Goal: Task Accomplishment & Management: Use online tool/utility

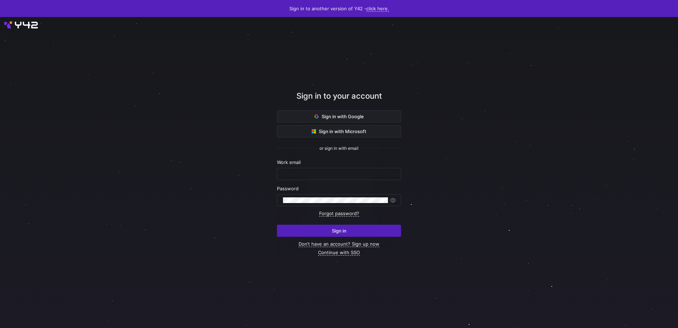
type input "ralph.sumbingco@cambridge.org"
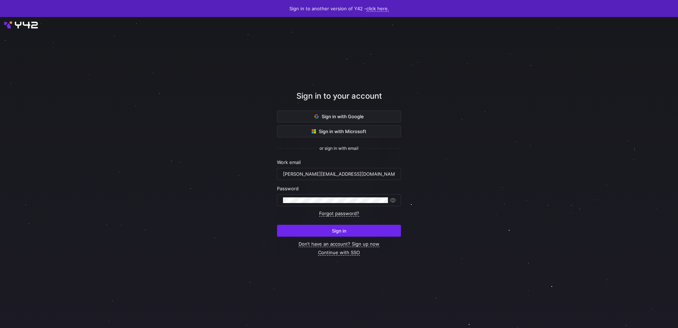
click at [363, 236] on button "Sign in" at bounding box center [339, 230] width 124 height 12
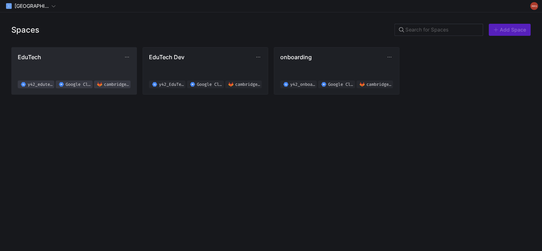
click at [65, 64] on span "EduTech y42_edutech_02f619b8d4e94d2ab8830fef0a38a076 Google Cloud Storage cambr…" at bounding box center [74, 71] width 113 height 35
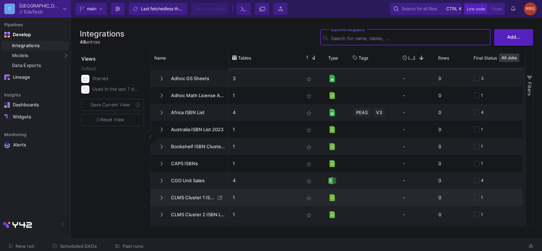
scroll to position [142, 0]
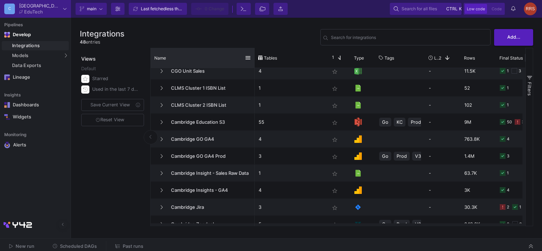
drag, startPoint x: 228, startPoint y: 57, endPoint x: 254, endPoint y: 58, distance: 25.9
click at [254, 58] on div at bounding box center [254, 58] width 3 height 20
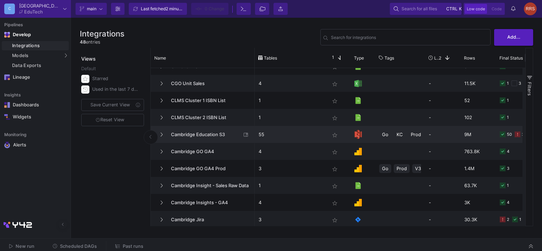
scroll to position [0, 0]
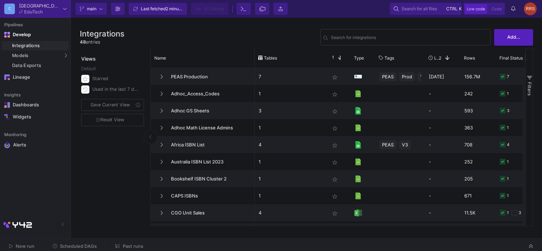
click at [291, 23] on div "Integrations 48 entries Search for integrations Add... Views Default Starred Us…" at bounding box center [306, 126] width 471 height 217
click at [292, 23] on div "Integrations 48 entries Search for integrations Add... Views Default Starred Us…" at bounding box center [306, 126] width 471 height 217
click at [84, 66] on div "SQL-Models" at bounding box center [90, 69] width 27 height 6
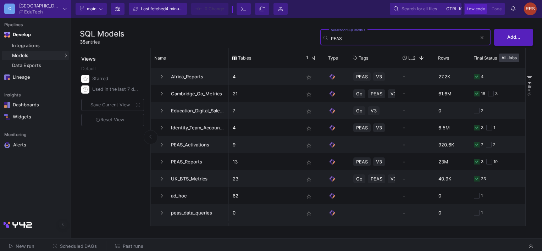
type input "PEAS"
click at [420, 35] on div "PEAS Search for SQL models" at bounding box center [404, 36] width 146 height 17
click at [419, 39] on input "PEAS" at bounding box center [404, 38] width 146 height 5
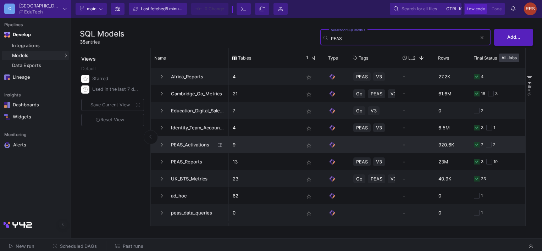
click at [189, 144] on span "PEAS_Activations" at bounding box center [191, 145] width 49 height 17
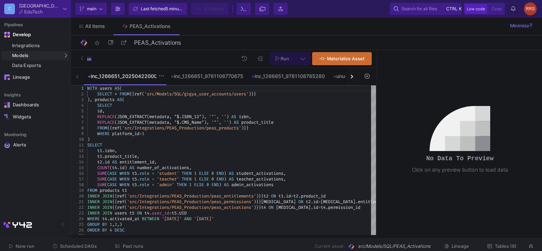
click at [122, 78] on div "inc_1266651_2025042200001" at bounding box center [125, 76] width 74 height 6
click at [108, 77] on div "inc_1266651_2025042200001" at bounding box center [125, 76] width 74 height 6
click at [100, 8] on icon at bounding box center [100, 9] width 3 height 4
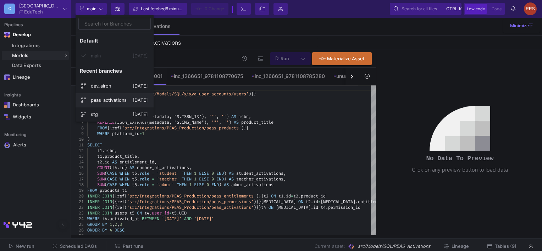
click at [105, 99] on span "peas_activations" at bounding box center [112, 100] width 42 height 17
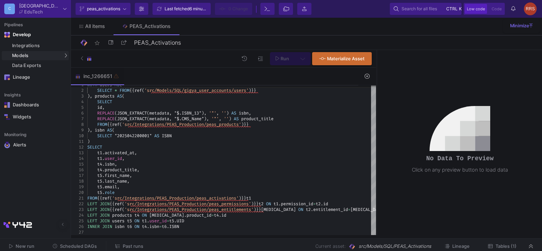
click at [191, 11] on div "Last fetched 6 minutes ago" at bounding box center [186, 9] width 43 height 11
click at [95, 67] on div "SQL-Models" at bounding box center [90, 69] width 27 height 6
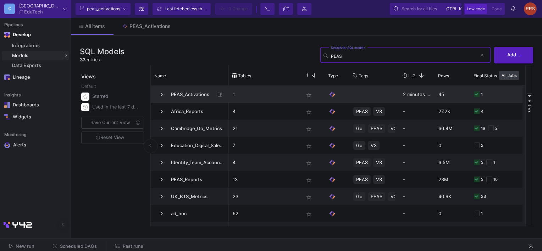
type input "PEAS"
click at [187, 93] on span "PEAS_Activations" at bounding box center [191, 94] width 49 height 17
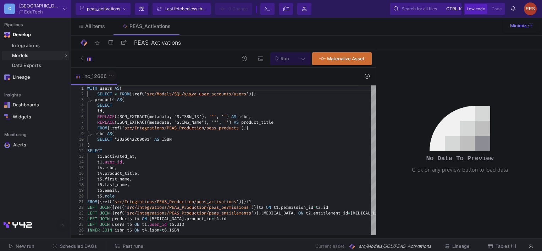
click at [111, 76] on icon at bounding box center [111, 76] width 5 height 6
click at [156, 60] on div at bounding box center [271, 125] width 542 height 251
click at [174, 9] on div "Last fetched less than a minute ago" at bounding box center [186, 9] width 43 height 11
click at [116, 74] on button at bounding box center [111, 75] width 11 height 11
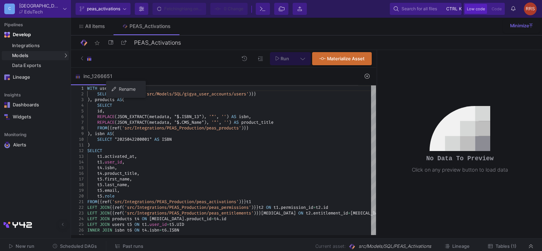
click at [122, 90] on div "Rename" at bounding box center [126, 89] width 28 height 17
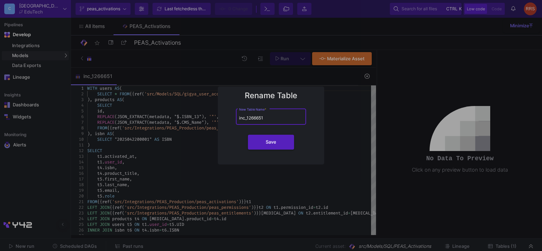
drag, startPoint x: 268, startPoint y: 117, endPoint x: 227, endPoint y: 116, distance: 40.4
click at [227, 116] on div "inc_1266651 New Table Name *" at bounding box center [271, 119] width 98 height 24
click at [228, 116] on div "inc_1266651 New Table Name *" at bounding box center [271, 119] width 98 height 24
click at [274, 113] on div "inc_1266651 New Table Name *" at bounding box center [271, 115] width 64 height 17
click at [275, 118] on input "inc_1266651" at bounding box center [271, 117] width 64 height 5
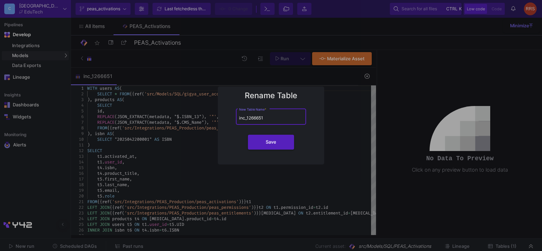
click at [275, 118] on input "inc_1266651" at bounding box center [271, 117] width 64 height 5
click at [267, 113] on div "inc_1266651 New Table Name *" at bounding box center [271, 115] width 64 height 17
click at [200, 55] on div at bounding box center [271, 125] width 542 height 251
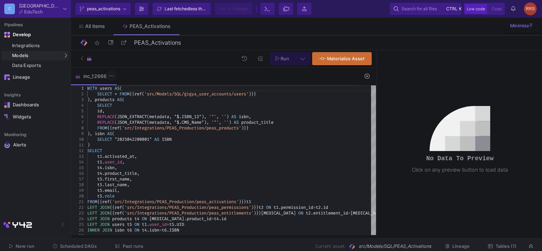
click at [113, 75] on icon at bounding box center [111, 76] width 5 height 6
click at [154, 75] on div at bounding box center [271, 125] width 542 height 251
click at [367, 78] on icon at bounding box center [367, 76] width 5 height 5
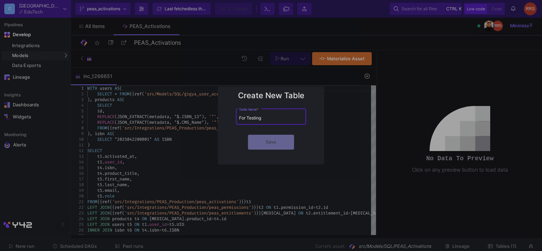
drag, startPoint x: 267, startPoint y: 118, endPoint x: 197, endPoint y: 118, distance: 69.9
click at [197, 118] on div "Create New Table For Testing Table Name * Save" at bounding box center [271, 125] width 542 height 251
type input "for_testing"
click at [266, 140] on span "Save" at bounding box center [271, 141] width 11 height 5
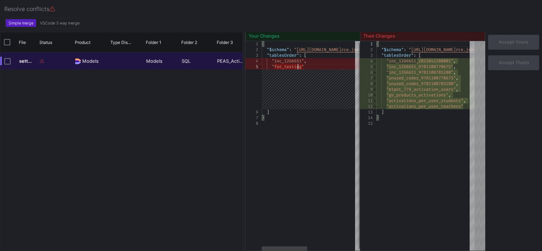
click at [296, 66] on span ""for_testing"" at bounding box center [288, 67] width 32 height 6
click at [10, 61] on input "Press Space to toggle row selection (unchecked)" at bounding box center [7, 61] width 6 height 6
checkbox input "true"
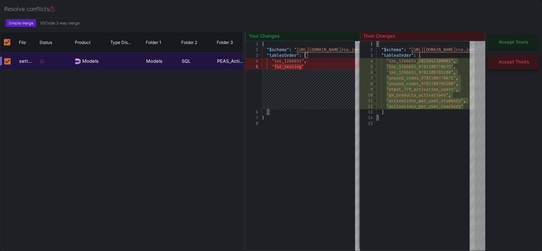
click at [519, 61] on span "Accept Theirs" at bounding box center [514, 61] width 30 height 5
checkbox input "false"
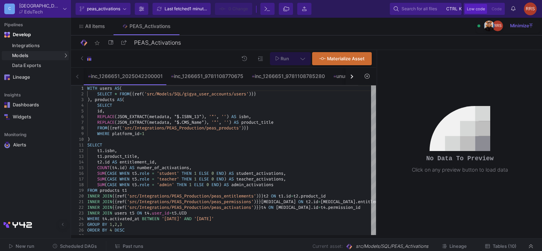
click at [370, 76] on button at bounding box center [367, 76] width 16 height 11
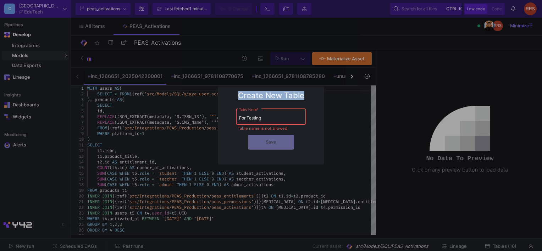
drag, startPoint x: 281, startPoint y: 113, endPoint x: 213, endPoint y: 117, distance: 68.2
click at [213, 117] on div "Create New Table For Testing Table Name * Table name is not allowed Save" at bounding box center [271, 125] width 542 height 251
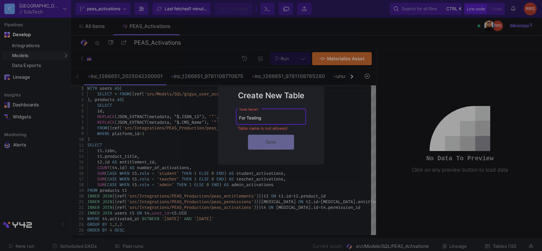
drag, startPoint x: 213, startPoint y: 117, endPoint x: 238, endPoint y: 117, distance: 24.5
click at [238, 117] on div "For Testing Table Name *" at bounding box center [271, 115] width 70 height 17
click at [269, 119] on input "for_testing" at bounding box center [271, 117] width 64 height 5
click at [270, 119] on input "for_testing" at bounding box center [271, 117] width 64 height 5
type input "f"
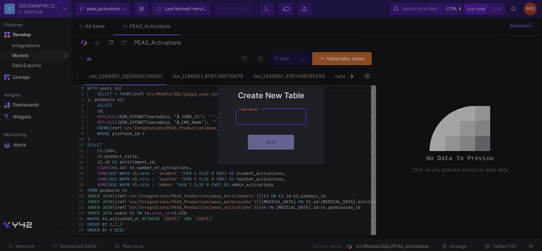
click at [259, 35] on div at bounding box center [271, 125] width 542 height 251
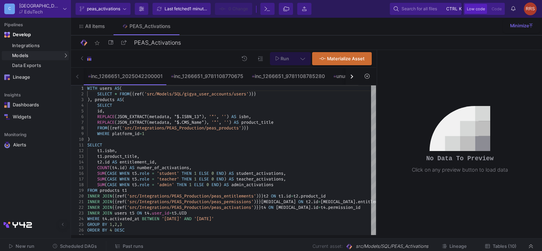
click at [351, 77] on div "button" at bounding box center [351, 76] width 4 height 4
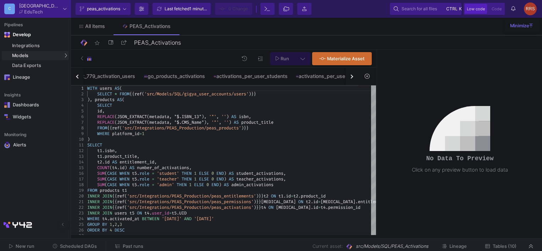
click at [351, 77] on div "button" at bounding box center [351, 76] width 4 height 4
click at [332, 77] on div "for_testing" at bounding box center [321, 76] width 34 height 6
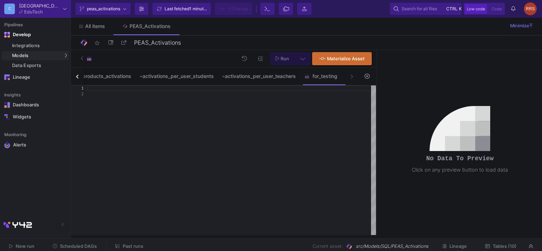
click at [99, 89] on div at bounding box center [231, 88] width 289 height 6
click at [247, 78] on div "activations_per_user_teachers" at bounding box center [259, 76] width 74 height 6
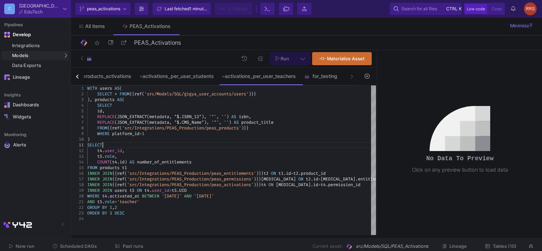
click at [155, 146] on div "SELECT" at bounding box center [231, 145] width 289 height 6
type textarea "WITH users AS( SELECT * FROM {{ ref('src/Models/SQL/gigya_user_accounts/users')…"
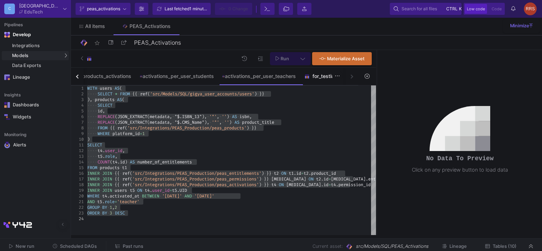
click at [323, 79] on div "for_testing" at bounding box center [321, 76] width 43 height 17
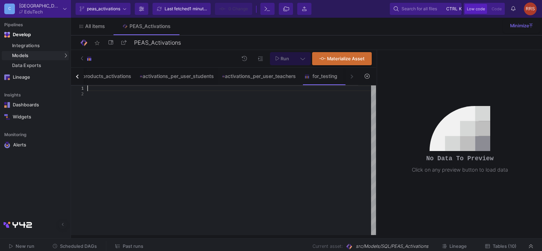
click at [92, 88] on div at bounding box center [231, 88] width 289 height 6
paste textarea "AND t5.role='teacher' GROUP BY 1,2 ORDER BY 3 DESC"
type textarea "AND t5.role='teacher' GROUP BY 1,2 ORDER BY 3 DESC"
click at [276, 81] on div "activations_per_user_teachers" at bounding box center [259, 76] width 82 height 17
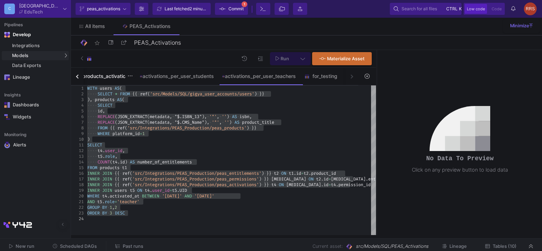
click at [96, 78] on div "go_products_activations" at bounding box center [100, 76] width 61 height 6
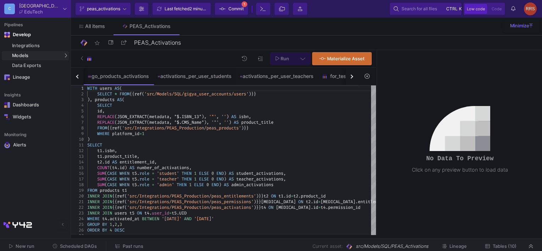
click at [76, 76] on div "button" at bounding box center [78, 76] width 4 height 4
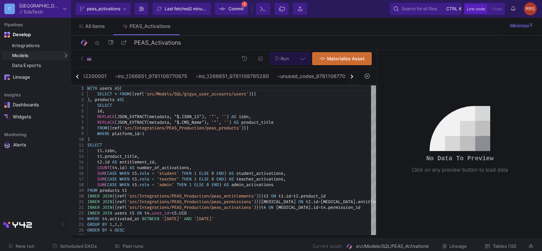
click at [76, 76] on div "button" at bounding box center [78, 76] width 4 height 4
click at [124, 75] on div "inc_1266651_2025042200001" at bounding box center [125, 76] width 74 height 6
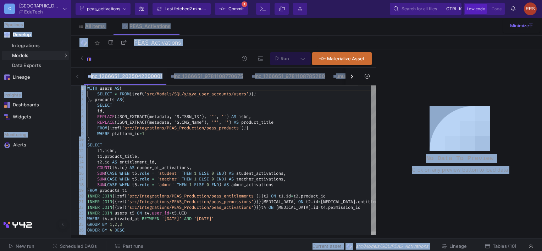
copy body "Last fetched 2 minutes ago Commit 1 Terminal File Tree Import asset Search for …"
click at [350, 76] on div "button" at bounding box center [351, 76] width 4 height 4
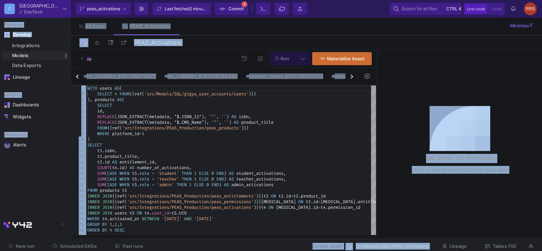
click at [350, 76] on div "button" at bounding box center [351, 76] width 4 height 4
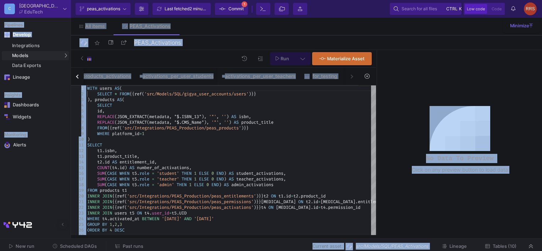
click at [350, 76] on div "inc_1266651_2025042200001 inc_1266651_9781108770675 inc_1266651_9781108785280 u…" at bounding box center [214, 77] width 287 height 18
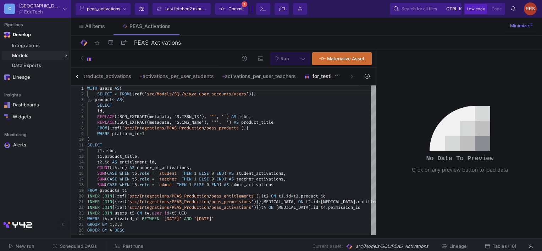
click at [328, 77] on div "for_testing" at bounding box center [321, 76] width 34 height 6
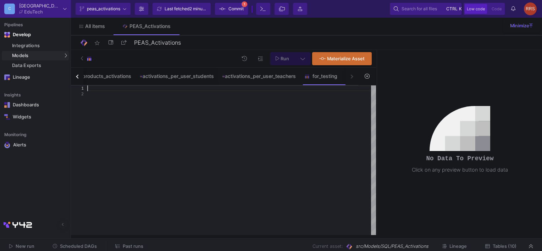
click at [107, 87] on div at bounding box center [231, 88] width 289 height 6
paste textarea "src/Models/SQL/PEAS_Activations"
type textarea "src/Models/SQL/PEAS_Activations"
click at [74, 78] on button "button" at bounding box center [77, 76] width 13 height 17
click at [77, 77] on div "button" at bounding box center [78, 76] width 4 height 4
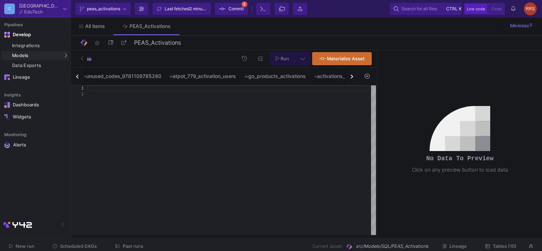
click at [77, 77] on div "button" at bounding box center [78, 76] width 4 height 4
click at [77, 77] on div "inc_1266651_2025042200001 inc_1266651_9781108770675 inc_1266651_9781108785280 u…" at bounding box center [214, 77] width 287 height 18
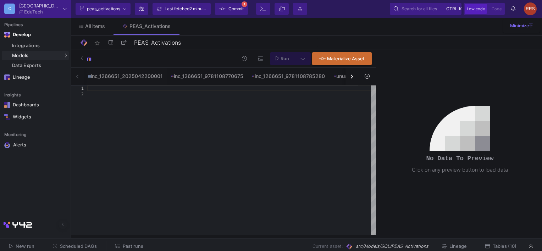
click at [77, 77] on div "inc_1266651_2025042200001 inc_1266651_9781108770675 inc_1266651_9781108785280 u…" at bounding box center [214, 77] width 287 height 18
drag, startPoint x: 77, startPoint y: 77, endPoint x: 109, endPoint y: 78, distance: 31.9
click at [107, 77] on div "inc_1266651_2025042200001" at bounding box center [125, 76] width 74 height 6
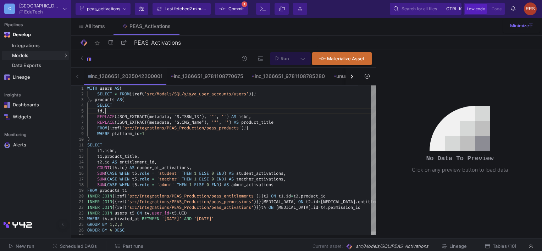
click at [124, 111] on div "id ," at bounding box center [231, 111] width 289 height 6
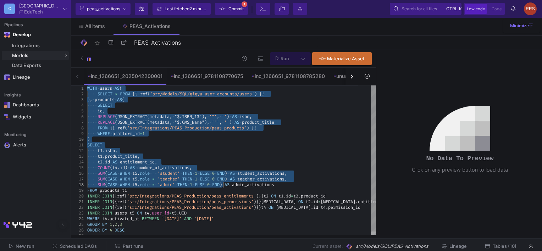
drag, startPoint x: 88, startPoint y: 88, endPoint x: 219, endPoint y: 160, distance: 150.0
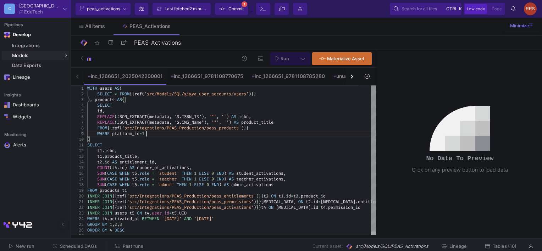
type textarea "WITH users AS( SELECT * FROM {{ ref('src/Models/SQL/gigya_user_accounts/users')…"
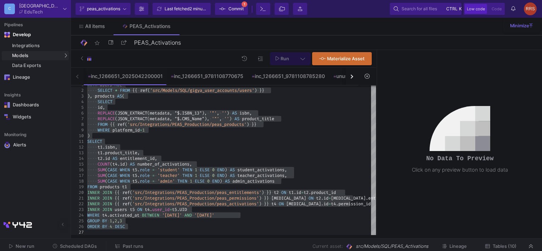
click at [348, 77] on button "button" at bounding box center [351, 76] width 13 height 17
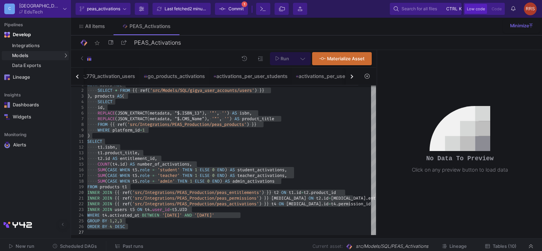
click at [348, 77] on button "button" at bounding box center [351, 76] width 13 height 17
click at [348, 77] on div "inc_1266651_2025042200001 inc_1266651_9781108770675 inc_1266651_9781108785280 u…" at bounding box center [214, 77] width 287 height 18
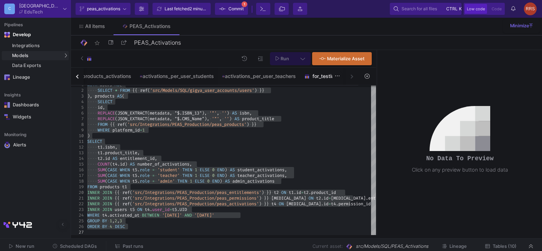
click at [331, 75] on div "for_testing" at bounding box center [321, 76] width 34 height 6
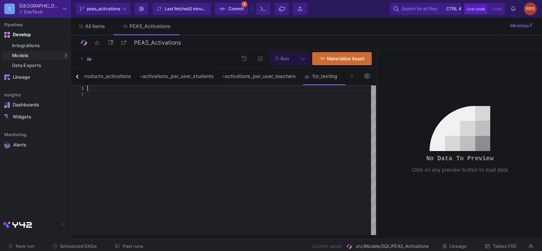
click at [110, 89] on div at bounding box center [231, 88] width 289 height 6
paste textarea "INNER JOIN {{ ref('src/Integrations/PEAS_Production/peas_permissions') }} t3 ON…"
type textarea "INNER JOIN {{ ref('src/Integrations/PEAS_Production/peas_permissions') }} t3 ON…"
click at [77, 79] on button "button" at bounding box center [77, 76] width 13 height 17
click at [77, 78] on button "button" at bounding box center [77, 76] width 13 height 17
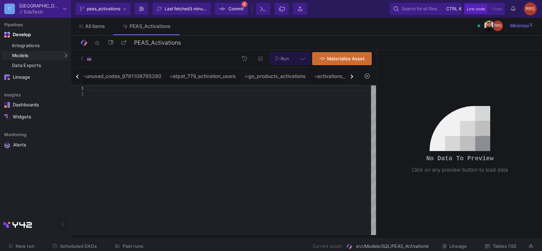
click at [77, 78] on button "button" at bounding box center [77, 76] width 13 height 17
click at [77, 77] on div "button" at bounding box center [78, 76] width 4 height 4
click at [77, 77] on div "inc_1266651_2025042200001 inc_1266651_9781108770675 inc_1266651_9781108785280 u…" at bounding box center [214, 77] width 287 height 18
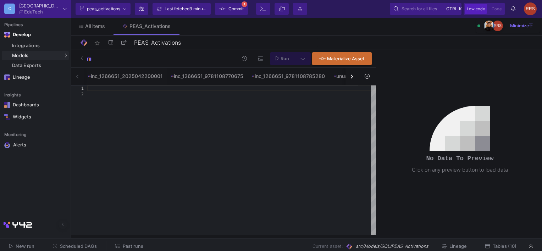
click at [77, 77] on div "inc_1266651_2025042200001 inc_1266651_9781108770675 inc_1266651_9781108785280 u…" at bounding box center [214, 77] width 287 height 18
click at [191, 77] on div "inc_1266651_9781108770675" at bounding box center [207, 76] width 72 height 6
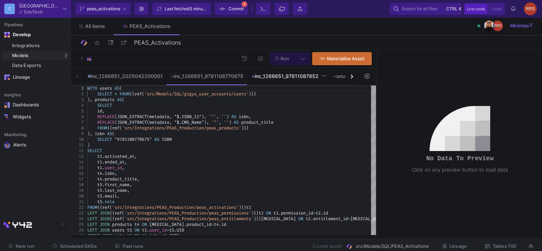
click at [276, 74] on div "inc_1266651_9781108785280" at bounding box center [288, 76] width 73 height 6
click at [197, 74] on div "inc_1266651_9781108770675" at bounding box center [207, 76] width 72 height 6
click at [115, 111] on div "id ," at bounding box center [231, 111] width 289 height 6
type textarea "WITH users AS( SELECT * FROM {{ ref('src/Models/SQL/gigya_user_accounts/users')…"
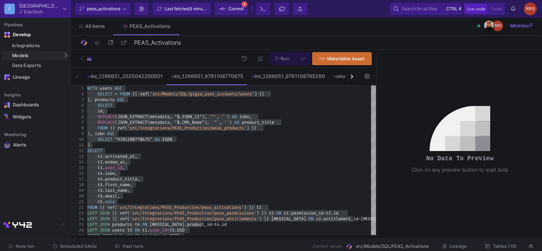
click at [350, 77] on div "button" at bounding box center [351, 76] width 4 height 4
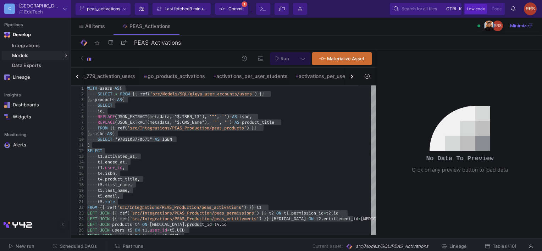
click at [350, 77] on div "button" at bounding box center [351, 76] width 4 height 4
click at [350, 77] on div "inc_1266651_2025042200001 inc_1266651_9781108770675 inc_1266651_9781108785280 u…" at bounding box center [214, 77] width 287 height 18
click at [338, 77] on icon at bounding box center [337, 76] width 5 height 6
click at [321, 78] on div at bounding box center [271, 125] width 542 height 251
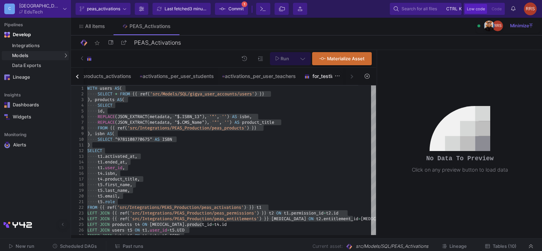
click at [324, 78] on div "for_testing" at bounding box center [321, 76] width 34 height 6
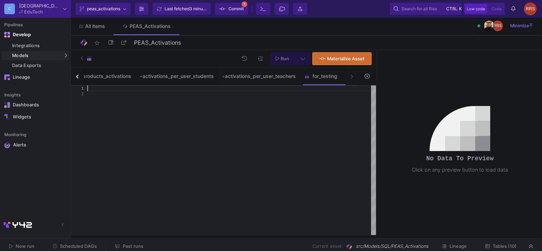
click at [96, 87] on div at bounding box center [231, 88] width 289 height 6
paste textarea "t5.role FROM {{ ref('src/Integrations/PEAS_Production/peas_activations') }} t1 …"
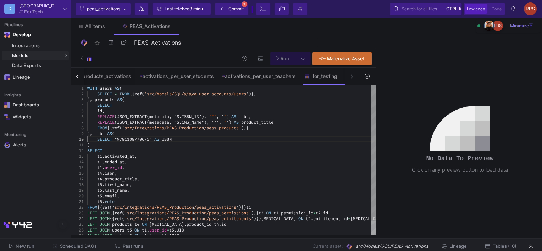
click at [148, 140] on span ""9781108770675"" at bounding box center [133, 140] width 37 height 6
click at [141, 139] on span ""9781108770675"" at bounding box center [133, 140] width 37 height 6
paste textarea "316644690"
type textarea "WITH users AS( SELECT * FROM {{ ref('src/Models/SQL/gigya_user_accounts/users')…"
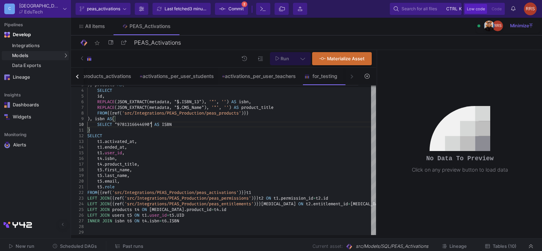
click at [306, 58] on button at bounding box center [303, 58] width 16 height 13
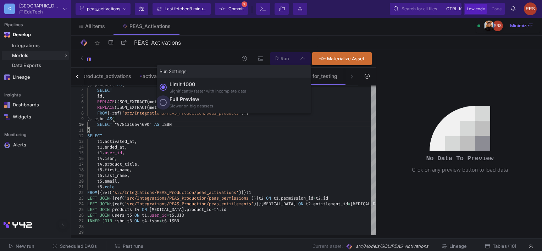
click at [166, 103] on span at bounding box center [163, 102] width 7 height 7
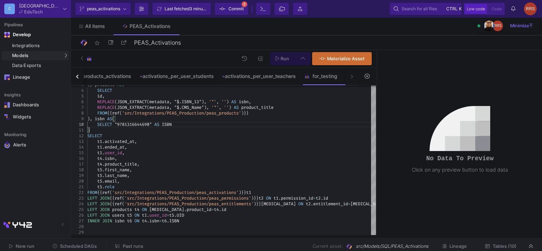
click at [166, 103] on input "Full preview Slower on big datasets" at bounding box center [163, 102] width 7 height 7
radio input "true"
click at [301, 58] on icon at bounding box center [302, 58] width 5 height 5
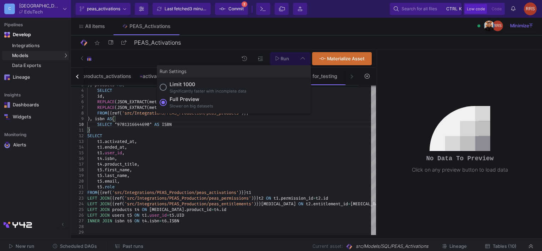
click at [167, 90] on span at bounding box center [163, 87] width 7 height 7
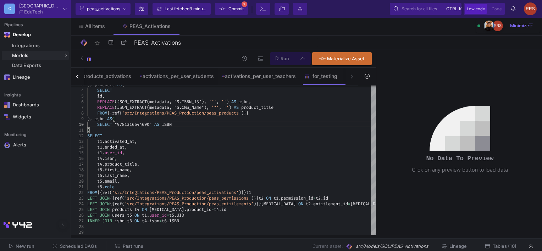
click at [167, 90] on input "Limit 1000 Significantly faster with incomplete data" at bounding box center [163, 87] width 7 height 7
radio input "true"
type textarea ") SELECT t1.activated_at, t1.ended_at, t1.user_id, t4.isbn, t4.product_title, t…"
click at [247, 164] on div "t4 . product_title ," at bounding box center [231, 164] width 289 height 6
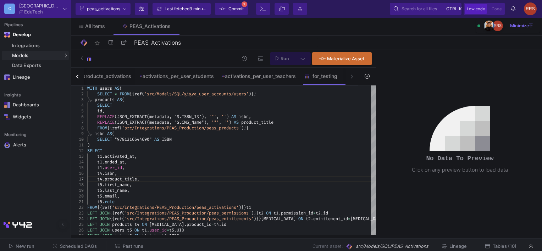
click at [279, 60] on icon at bounding box center [278, 58] width 4 height 5
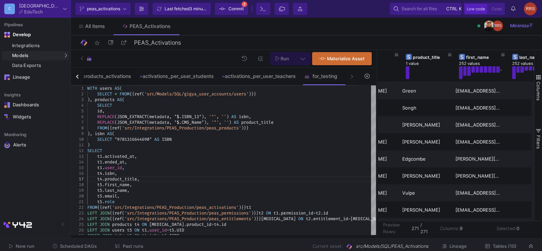
scroll to position [0, 122]
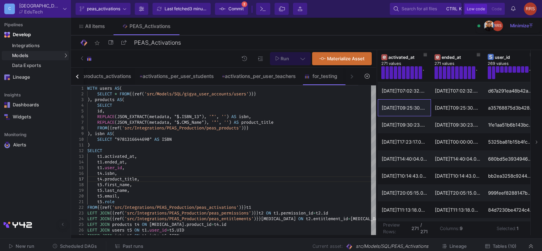
click at [347, 26] on div "All items PEAS_Activations" at bounding box center [306, 26] width 471 height 17
click at [232, 11] on span "Commit" at bounding box center [235, 9] width 15 height 11
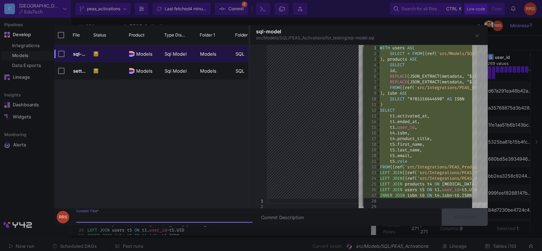
click at [333, 102] on div at bounding box center [315, 127] width 97 height 165
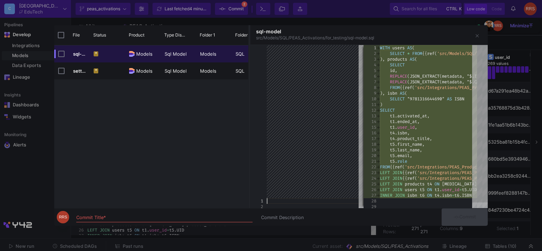
click at [294, 78] on div at bounding box center [315, 127] width 97 height 165
click at [106, 218] on input "Commit Title *" at bounding box center [164, 218] width 176 height 6
type input "f"
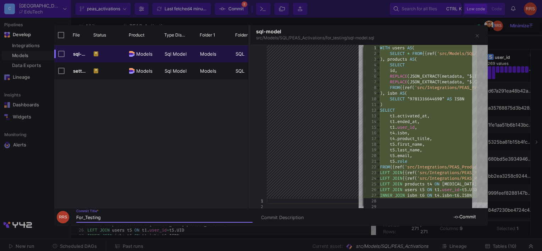
type input "For_Testing"
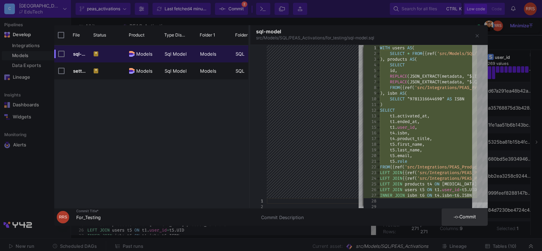
click at [467, 216] on span "Commit" at bounding box center [465, 216] width 22 height 5
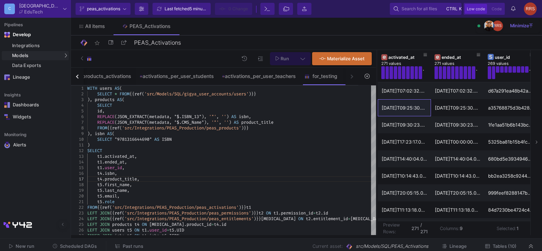
click at [504, 244] on span "Tables (10)" at bounding box center [505, 246] width 24 height 5
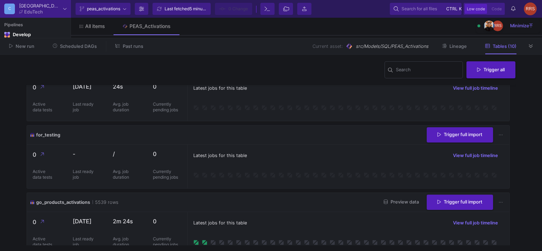
scroll to position [177, 0]
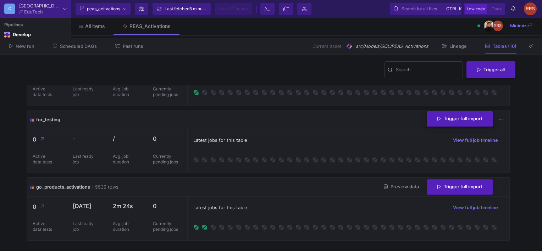
click at [458, 120] on span "Trigger full import" at bounding box center [459, 118] width 45 height 5
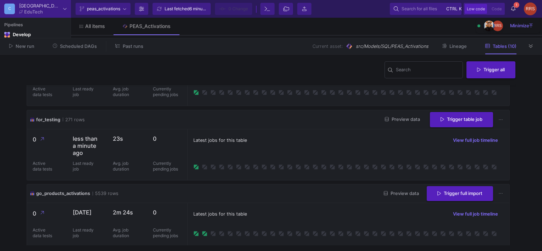
click at [408, 118] on span "Preview data" at bounding box center [402, 119] width 35 height 5
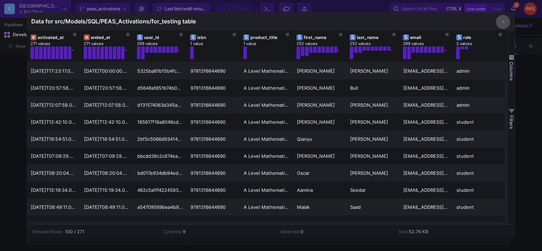
click at [500, 22] on button "button" at bounding box center [503, 22] width 14 height 14
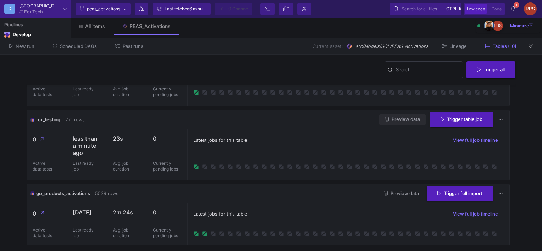
click at [409, 118] on span "Preview data" at bounding box center [402, 119] width 35 height 5
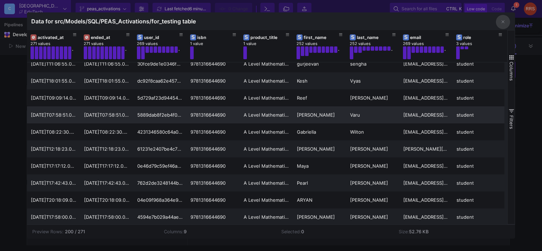
scroll to position [2385, 0]
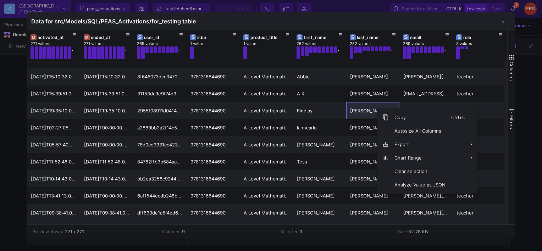
click at [522, 153] on div at bounding box center [271, 125] width 542 height 251
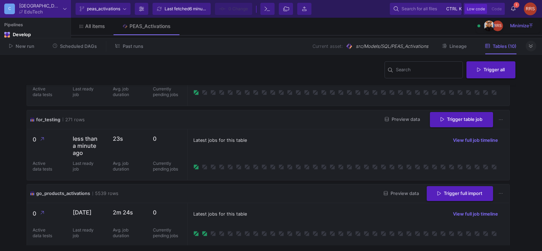
click at [529, 48] on icon at bounding box center [531, 46] width 4 height 5
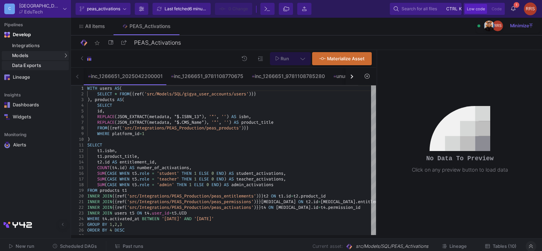
click at [24, 66] on div "Data Exports" at bounding box center [39, 66] width 55 height 6
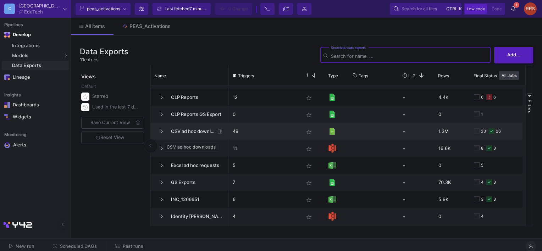
click at [187, 130] on span "CSV ad hoc downloads" at bounding box center [191, 131] width 49 height 17
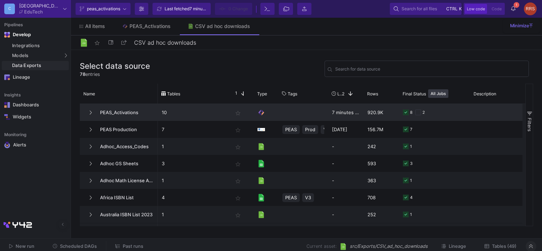
click at [121, 113] on span "PEAS_Activations" at bounding box center [125, 112] width 58 height 17
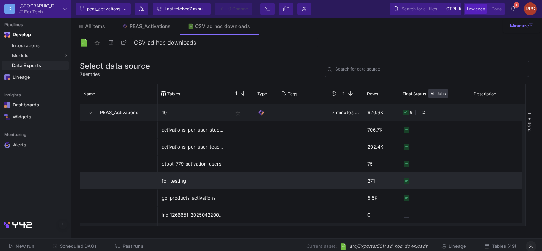
click at [170, 180] on div "for_testing" at bounding box center [193, 181] width 63 height 17
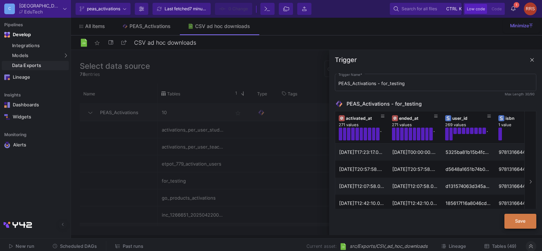
click at [526, 220] on button "Save" at bounding box center [520, 221] width 32 height 15
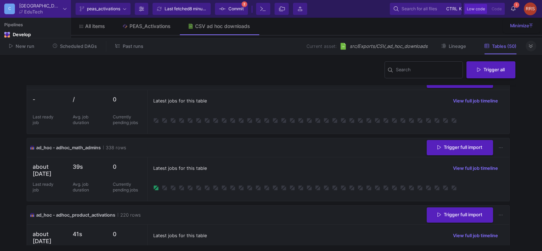
scroll to position [106, 0]
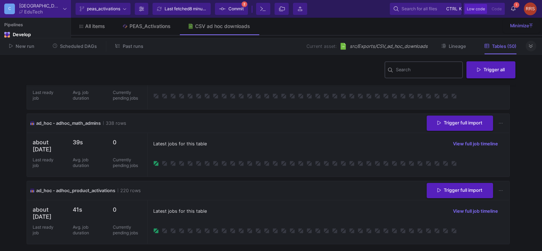
click at [409, 72] on input "Search" at bounding box center [428, 71] width 64 height 6
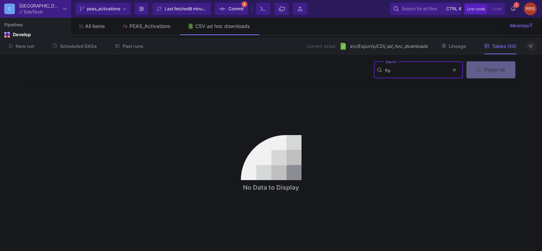
type input "F"
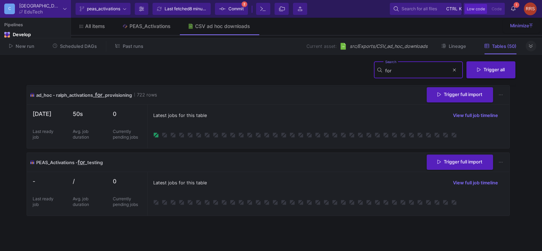
type input "for"
click at [238, 11] on span "Commit" at bounding box center [235, 9] width 15 height 11
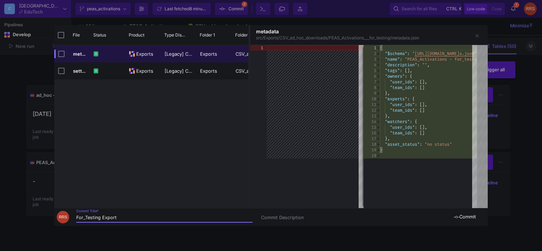
type input "For_Testing Export"
click at [469, 216] on span "Commit" at bounding box center [465, 216] width 22 height 5
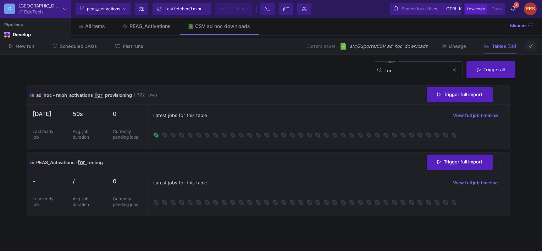
click at [450, 166] on button "Trigger full import" at bounding box center [460, 162] width 66 height 15
click at [501, 163] on icon at bounding box center [501, 162] width 4 height 5
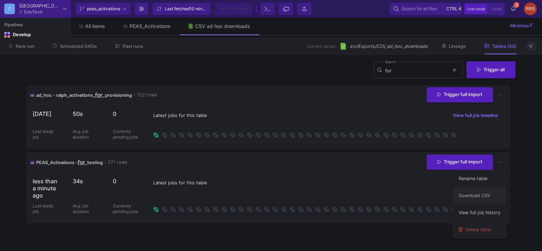
click at [482, 193] on link "Download CSV" at bounding box center [479, 195] width 53 height 17
click at [139, 27] on div "PEAS_Activations" at bounding box center [149, 26] width 41 height 6
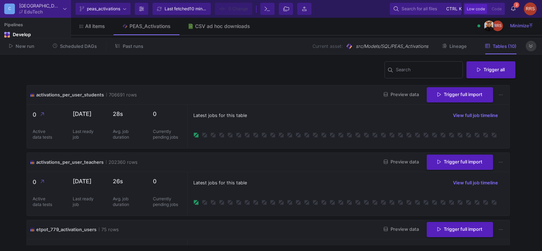
click at [527, 44] on button at bounding box center [530, 46] width 11 height 11
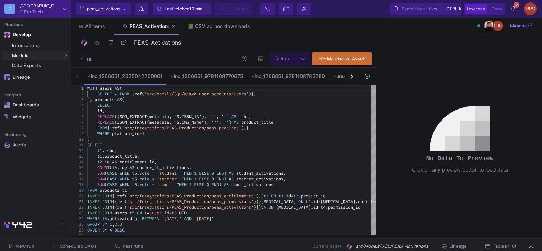
click at [149, 29] on link "PEAS_Activations" at bounding box center [146, 26] width 66 height 17
click at [350, 75] on div "button" at bounding box center [351, 76] width 4 height 4
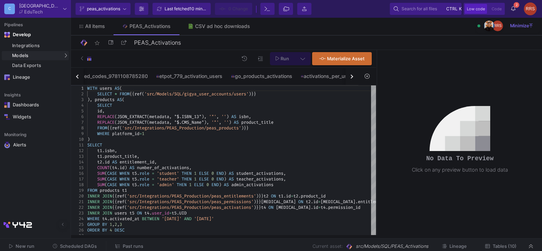
click at [350, 75] on div "button" at bounding box center [351, 76] width 4 height 4
click at [332, 76] on div "for_testing" at bounding box center [321, 76] width 34 height 6
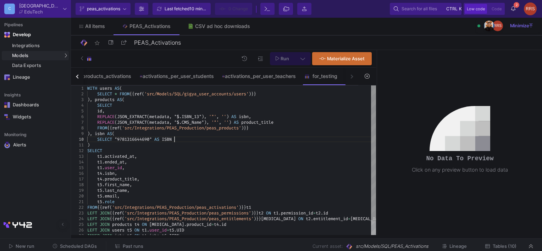
click at [180, 140] on div "SELECT "9781316644690" AS ISBN" at bounding box center [231, 140] width 289 height 6
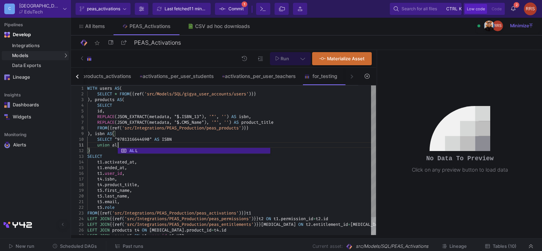
scroll to position [0, 33]
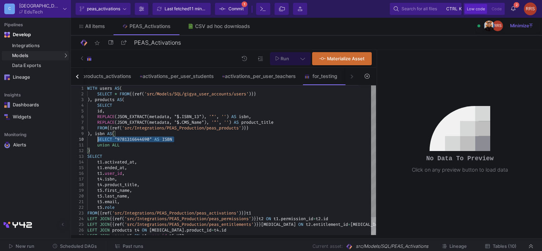
drag, startPoint x: 172, startPoint y: 138, endPoint x: 98, endPoint y: 138, distance: 73.8
click at [134, 145] on div "union ALL" at bounding box center [231, 145] width 289 height 6
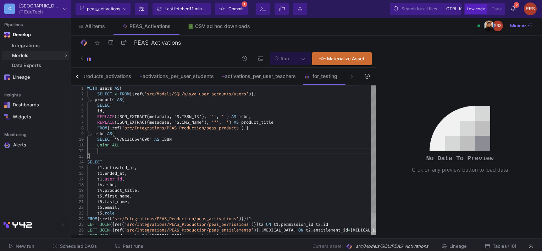
scroll to position [6, 10]
paste textarea "SELECT "9781316644690" AS ISBN"
paste textarea "0494"
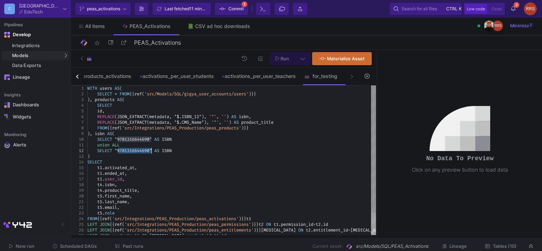
type textarea "union ALL SELECT "9781316640494" AS ISBN ) SELECT t1.activated_at, t1.ended_at,…"
click at [305, 58] on icon at bounding box center [302, 59] width 5 height 2
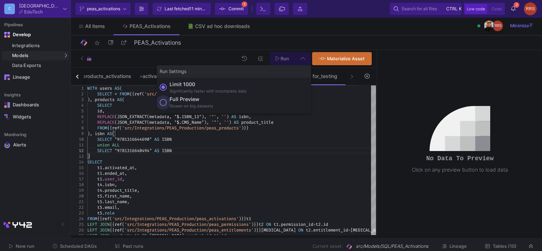
click at [199, 105] on div "Slower on big datasets" at bounding box center [191, 106] width 44 height 6
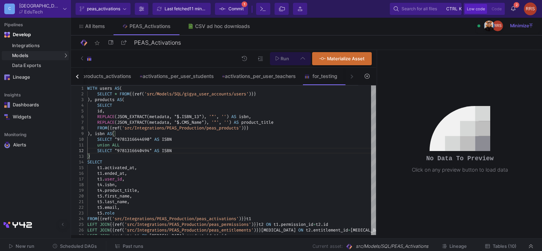
click at [167, 105] on input "Full preview Slower on big datasets" at bounding box center [163, 102] width 7 height 7
radio input "true"
click at [280, 59] on span "Run" at bounding box center [283, 58] width 14 height 5
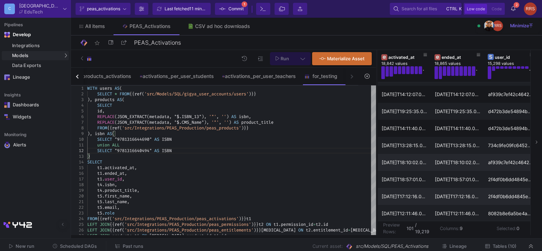
scroll to position [71, 0]
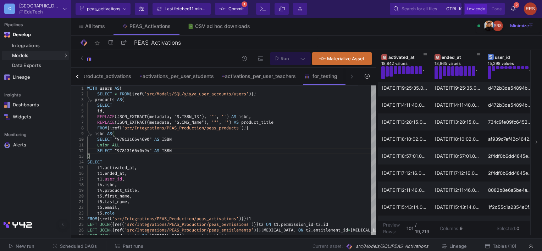
click at [232, 6] on span "Commit" at bounding box center [235, 9] width 15 height 11
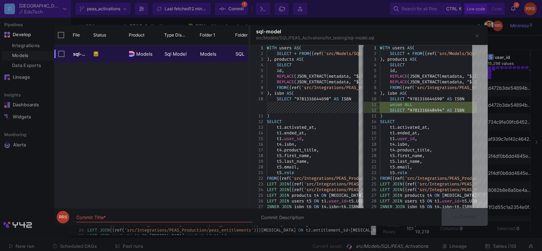
click at [147, 214] on div "Commit Title *" at bounding box center [164, 215] width 176 height 13
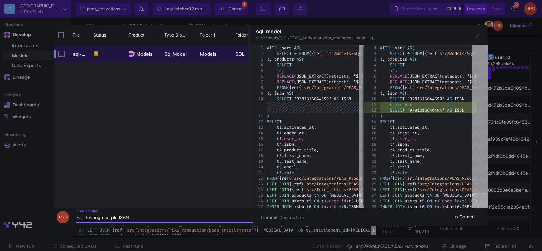
type input "For_testing multple ISBN"
click at [62, 53] on input "Press Space to toggle row selection (unchecked)" at bounding box center [61, 54] width 6 height 6
checkbox input "true"
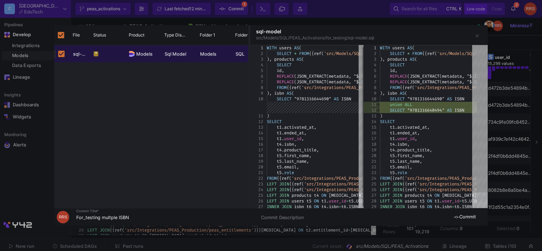
click at [62, 55] on input "Press Space to toggle row selection (checked)" at bounding box center [61, 54] width 6 height 6
checkbox input "false"
drag, startPoint x: 206, startPoint y: 217, endPoint x: 233, endPoint y: 217, distance: 27.3
click at [205, 217] on input "For_testing multple ISBN" at bounding box center [164, 218] width 176 height 6
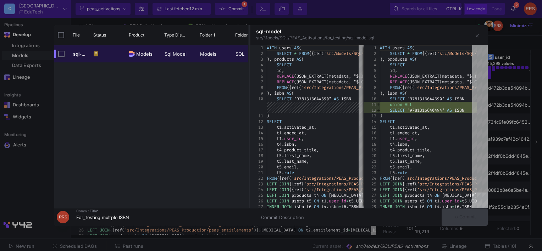
click at [58, 52] on input "Press Space to toggle row selection (unchecked)" at bounding box center [61, 54] width 6 height 6
checkbox input "true"
click at [468, 218] on span "Commit" at bounding box center [465, 216] width 22 height 5
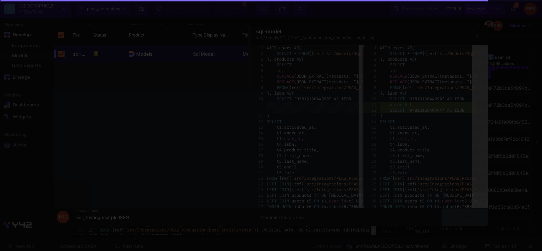
checkbox input "false"
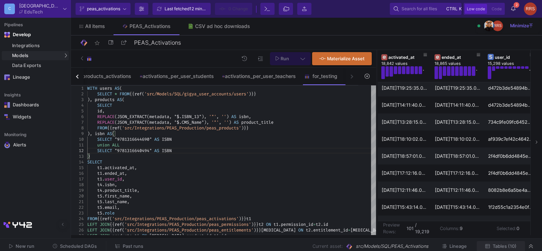
click at [514, 248] on span "Tables (10)" at bounding box center [505, 246] width 24 height 5
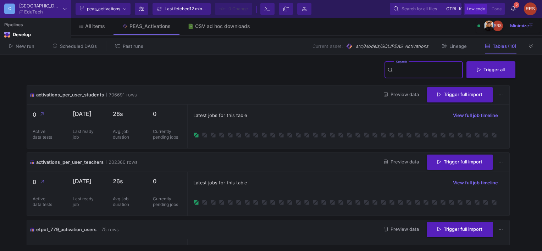
click at [407, 72] on input "Search" at bounding box center [428, 71] width 64 height 6
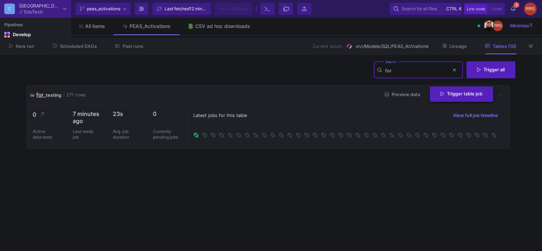
type input "for"
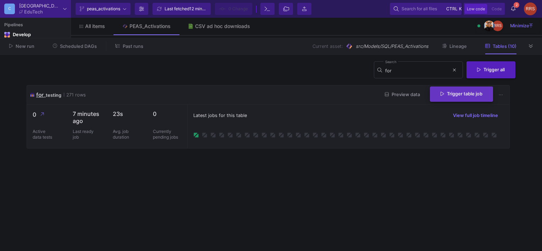
click at [467, 95] on span "Trigger table job" at bounding box center [461, 93] width 42 height 5
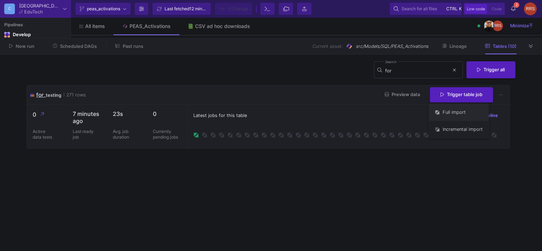
click at [462, 111] on button "Full import" at bounding box center [458, 112] width 59 height 17
click at [224, 144] on div "Latest jobs for this table View full job timeline" at bounding box center [348, 127] width 322 height 44
click at [513, 9] on icon at bounding box center [513, 8] width 4 height 5
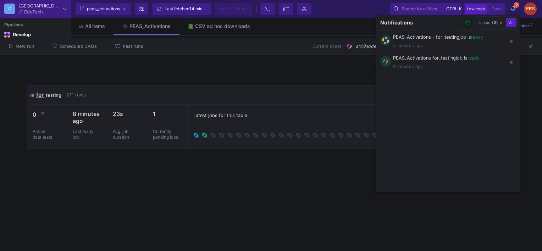
click at [513, 9] on div at bounding box center [271, 125] width 542 height 251
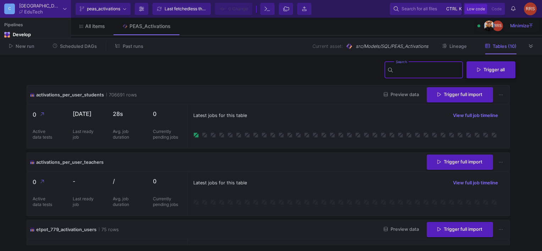
click at [439, 70] on input "Search" at bounding box center [428, 71] width 64 height 6
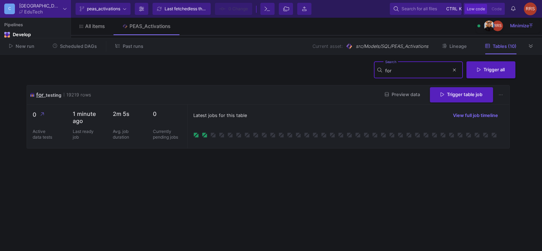
type input "for"
click at [402, 98] on button "Preview data" at bounding box center [402, 94] width 46 height 11
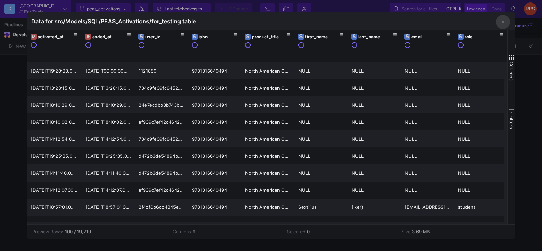
click at [502, 21] on icon "button" at bounding box center [502, 22] width 3 height 5
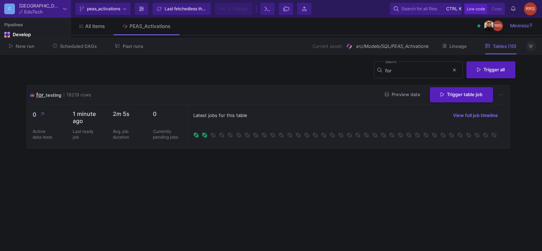
click at [530, 47] on icon at bounding box center [531, 46] width 4 height 5
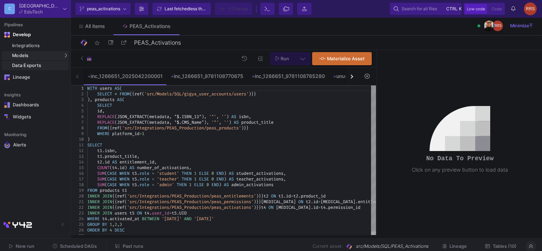
click at [40, 67] on div "Data Exports" at bounding box center [39, 66] width 55 height 6
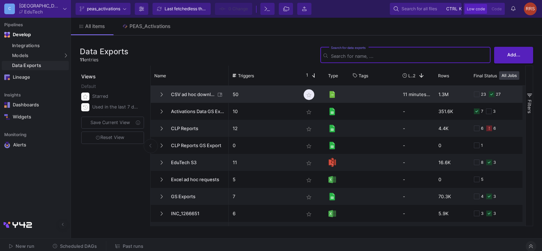
click at [308, 95] on mat-icon "star_border" at bounding box center [309, 95] width 9 height 9
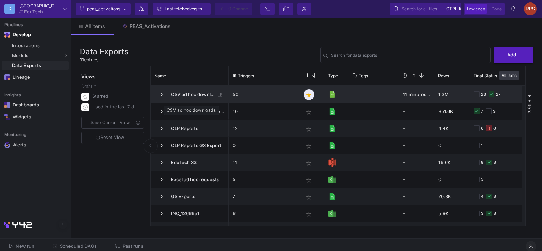
click at [191, 94] on span "CSV ad hoc downloads" at bounding box center [191, 94] width 49 height 17
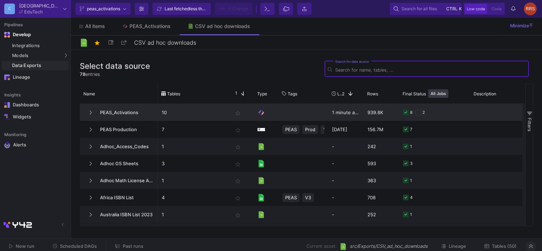
click at [237, 113] on y42-starred-cell-renderer "star_border" at bounding box center [238, 113] width 11 height 6
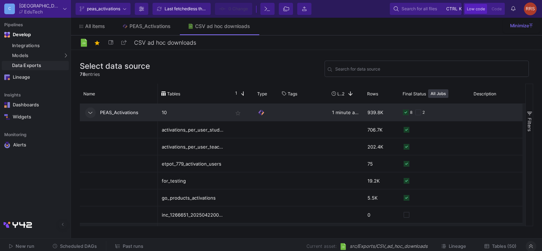
click at [88, 112] on button at bounding box center [90, 112] width 11 height 11
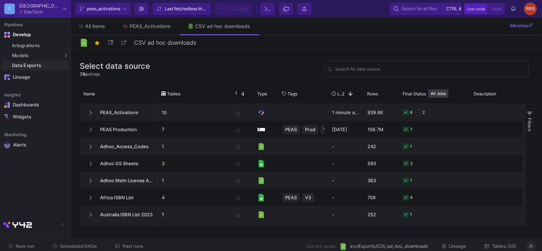
click at [489, 246] on span "Tables (50)" at bounding box center [500, 246] width 32 height 5
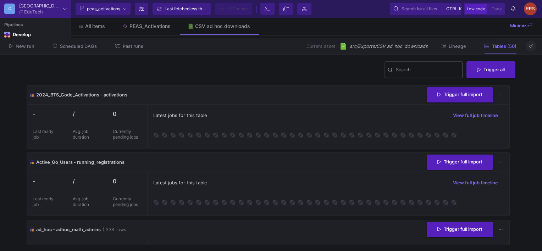
click at [416, 71] on input "Search" at bounding box center [428, 71] width 64 height 6
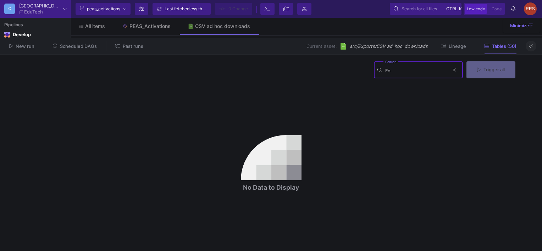
type input "F"
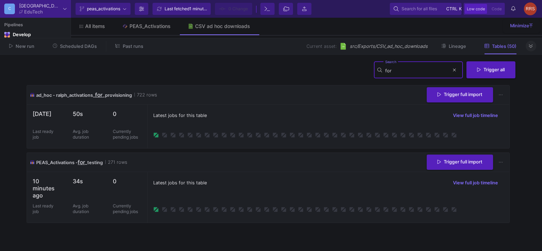
click at [430, 69] on input "for" at bounding box center [417, 71] width 64 height 6
type input "for"
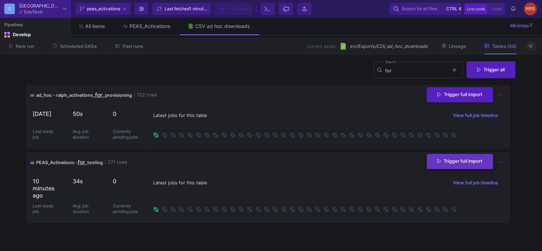
click at [449, 165] on button "Trigger full import" at bounding box center [460, 161] width 66 height 15
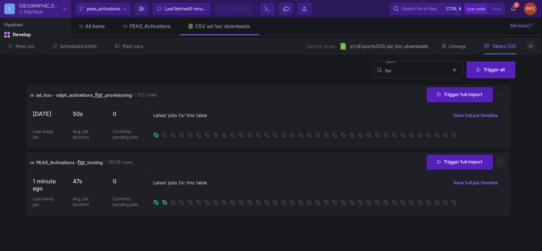
click at [504, 164] on button at bounding box center [500, 162] width 11 height 11
click at [494, 196] on link "Download CSV" at bounding box center [479, 195] width 53 height 17
drag, startPoint x: 339, startPoint y: 27, endPoint x: 355, endPoint y: 24, distance: 16.5
click at [339, 27] on div "All items PEAS_Activations CSV ad hoc downloads" at bounding box center [306, 26] width 471 height 17
click at [514, 11] on y42-notifications-label "4 4 Notifications" at bounding box center [513, 9] width 4 height 11
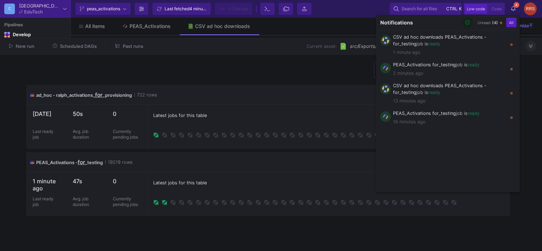
click at [513, 7] on div at bounding box center [271, 125] width 542 height 251
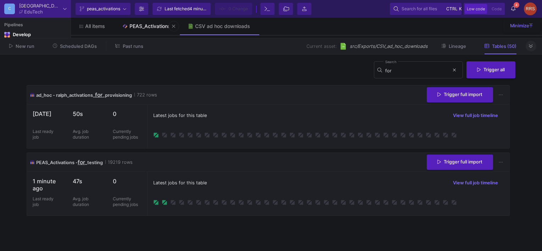
click at [135, 24] on div "PEAS_Activations" at bounding box center [149, 26] width 41 height 6
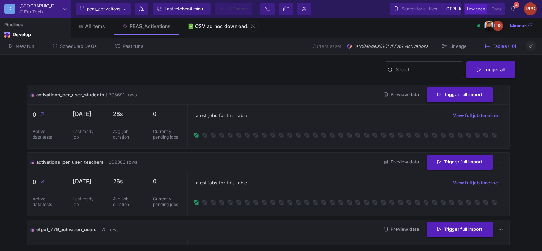
click at [218, 24] on div "CSV ad hoc downloads" at bounding box center [222, 26] width 55 height 6
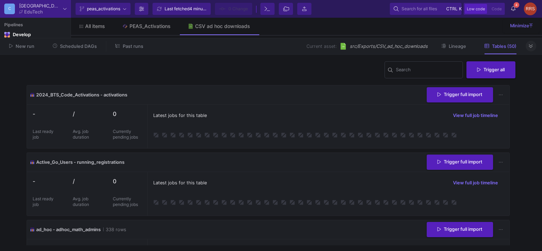
click at [530, 49] on button at bounding box center [530, 46] width 11 height 11
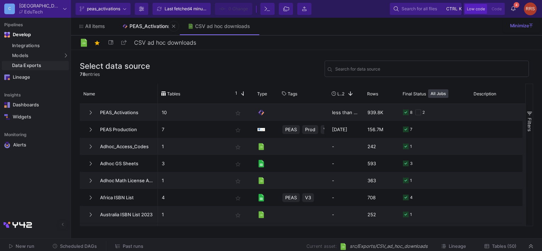
click at [153, 27] on div "PEAS_Activations" at bounding box center [149, 26] width 41 height 6
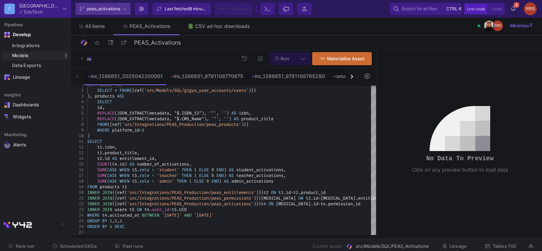
click at [100, 6] on span "peas_activations" at bounding box center [103, 9] width 33 height 11
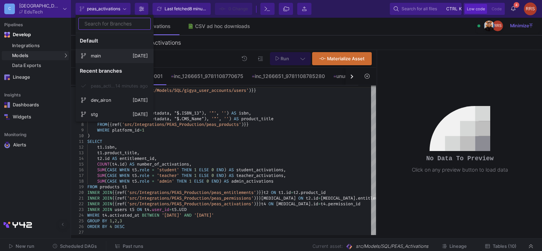
click at [100, 54] on span "main" at bounding box center [112, 56] width 42 height 17
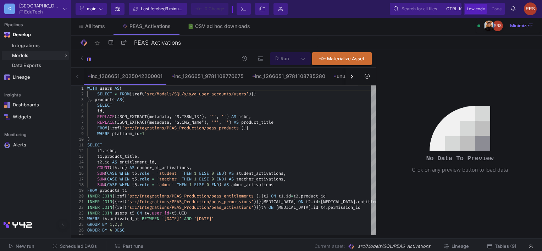
click at [352, 77] on div "button" at bounding box center [351, 76] width 4 height 4
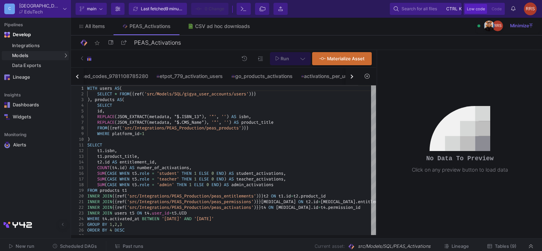
click at [352, 77] on div "button" at bounding box center [351, 76] width 4 height 4
click at [352, 77] on div "inc_1266651_2025042200001 inc_1266651_9781108770675 inc_1266651_9781108785280 u…" at bounding box center [214, 77] width 287 height 18
click at [116, 10] on icon at bounding box center [117, 8] width 5 height 5
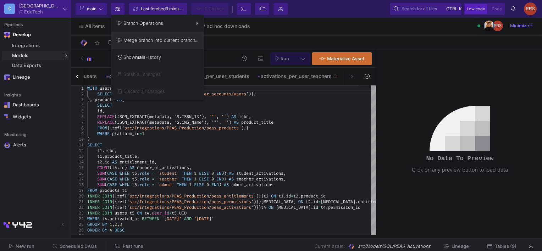
click at [146, 45] on button "Merge branch into current branch..." at bounding box center [157, 40] width 93 height 17
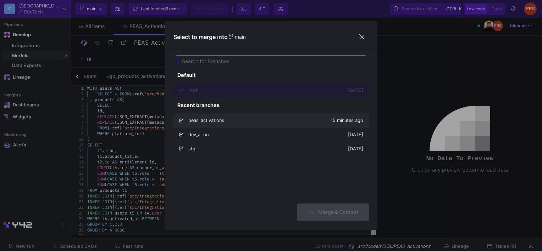
click at [206, 124] on span "peas_activations" at bounding box center [259, 120] width 142 height 17
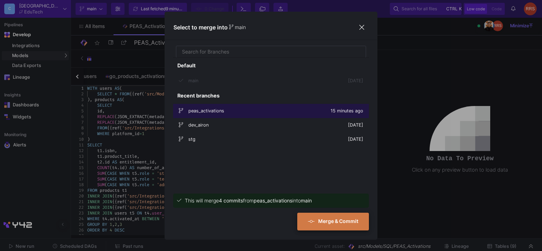
click at [333, 223] on span "Merge & Commit" at bounding box center [333, 221] width 50 height 6
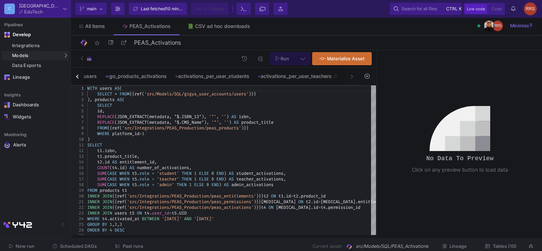
click at [353, 77] on div "inc_1266651_2025042200001 inc_1266651_9781108770675 inc_1266651_9781108785280 u…" at bounding box center [214, 77] width 287 height 18
click at [352, 77] on div "inc_1266651_2025042200001 inc_1266651_9781108770675 inc_1266651_9781108785280 u…" at bounding box center [214, 77] width 287 height 18
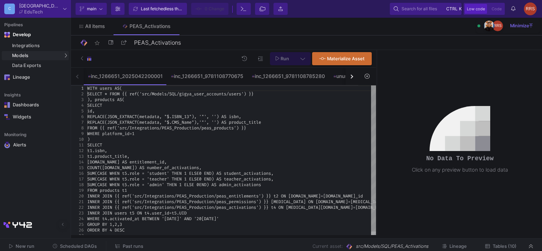
click at [351, 77] on div "button" at bounding box center [351, 76] width 4 height 4
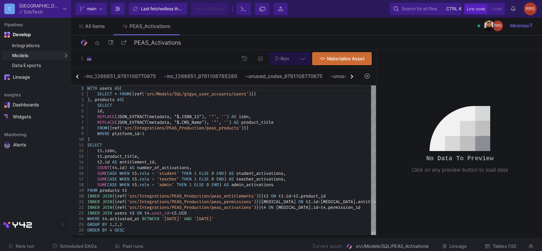
click at [351, 77] on div "button" at bounding box center [351, 76] width 4 height 4
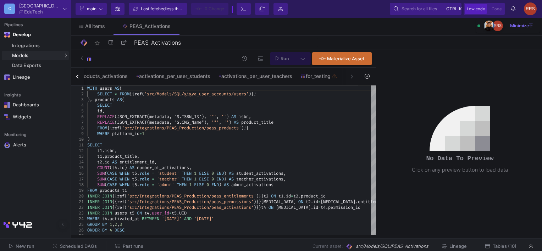
click at [351, 77] on div "inc_1266651_2025042200001 inc_1266651_9781108770675 inc_1266651_9781108785280 u…" at bounding box center [214, 77] width 287 height 18
click at [316, 76] on div "for_testing" at bounding box center [319, 76] width 38 height 6
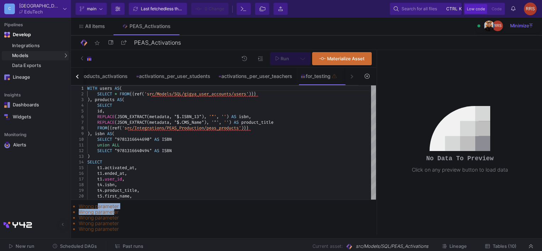
drag, startPoint x: 96, startPoint y: 206, endPoint x: 112, endPoint y: 213, distance: 17.2
click at [112, 213] on ul "Wrong parameter Wrong parameter Wrong parameter Wrong parameter Wrong parameter" at bounding box center [223, 218] width 298 height 28
drag, startPoint x: 112, startPoint y: 213, endPoint x: 164, endPoint y: 216, distance: 52.2
click at [144, 233] on div "Wrong parameter Wrong parameter Wrong parameter Wrong parameter Wrong parameter" at bounding box center [223, 217] width 305 height 35
click at [77, 248] on span "Scheduled DAGs" at bounding box center [78, 246] width 37 height 5
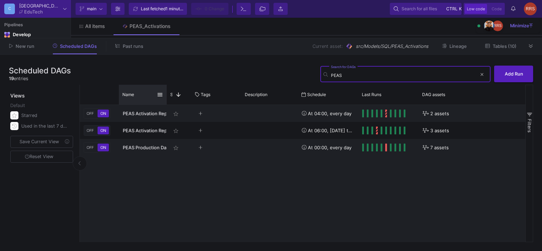
type input "PEAS"
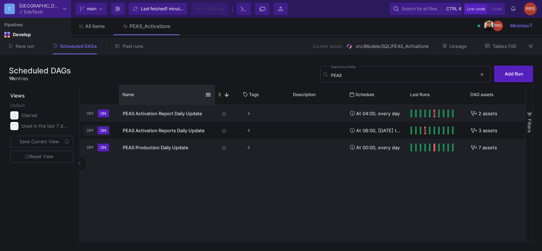
drag, startPoint x: 166, startPoint y: 91, endPoint x: 214, endPoint y: 91, distance: 48.2
click at [214, 91] on div at bounding box center [214, 95] width 3 height 20
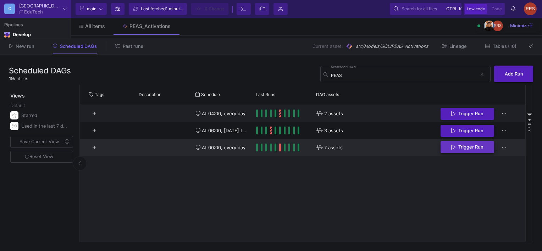
click at [459, 146] on span "Trigger Run" at bounding box center [470, 146] width 25 height 5
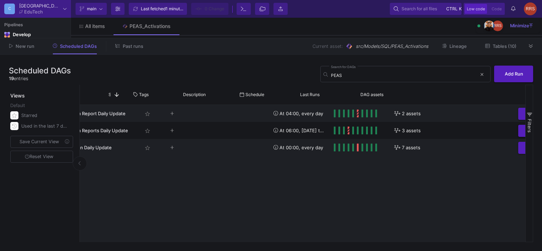
scroll to position [0, 0]
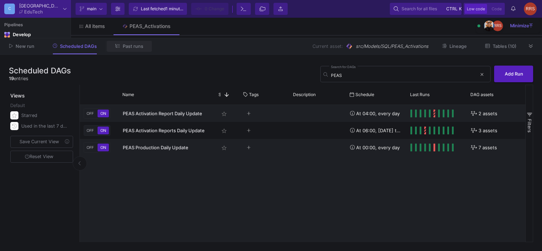
click at [122, 51] on button "Past runs" at bounding box center [129, 46] width 45 height 11
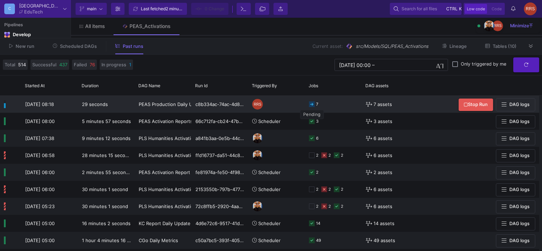
click at [313, 106] on icon at bounding box center [312, 104] width 6 height 6
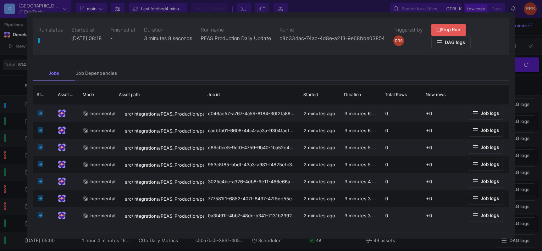
click at [333, 7] on div at bounding box center [271, 125] width 542 height 251
